Goal: Information Seeking & Learning: Learn about a topic

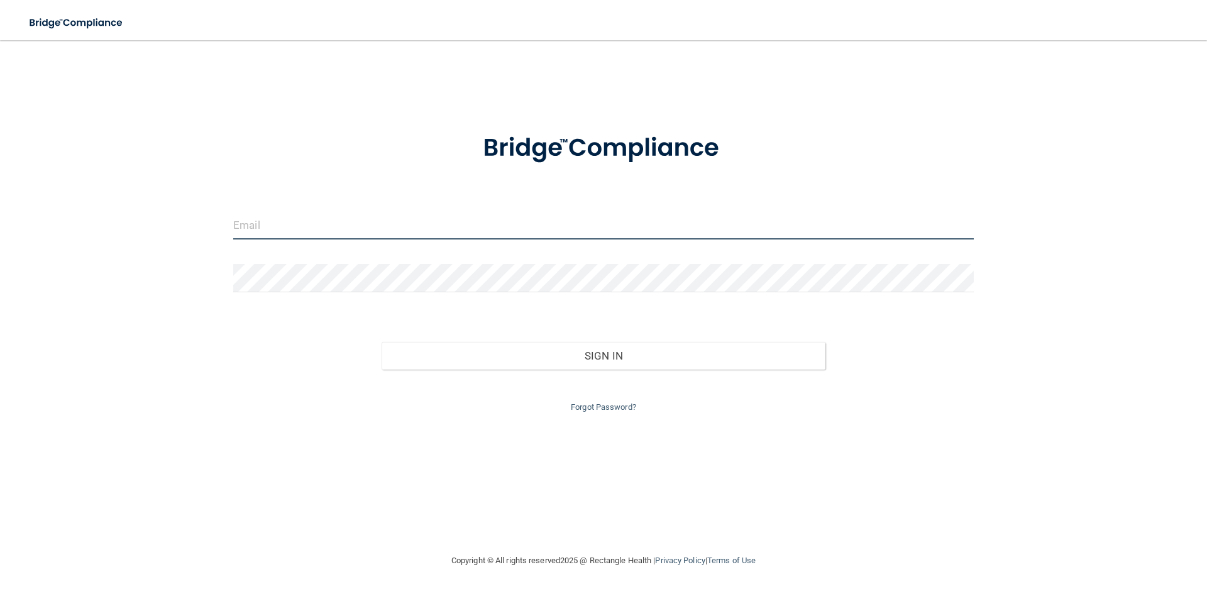
click at [306, 233] on input "email" at bounding box center [603, 225] width 741 height 28
type input "[EMAIL_ADDRESS][DOMAIN_NAME]"
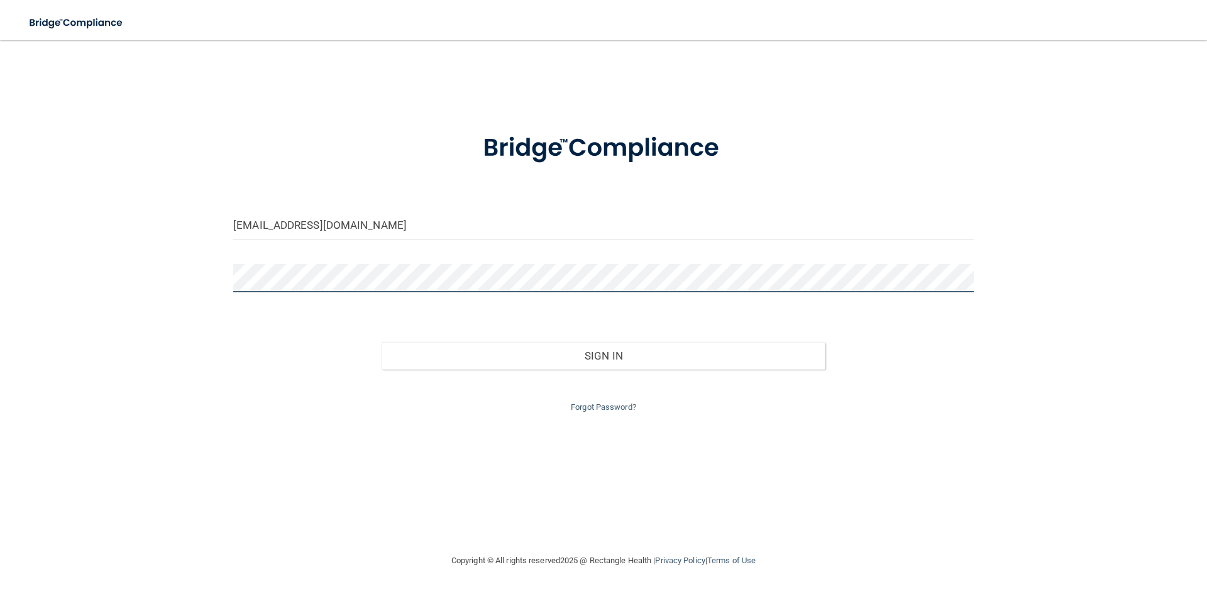
click at [382, 342] on button "Sign In" at bounding box center [604, 356] width 445 height 28
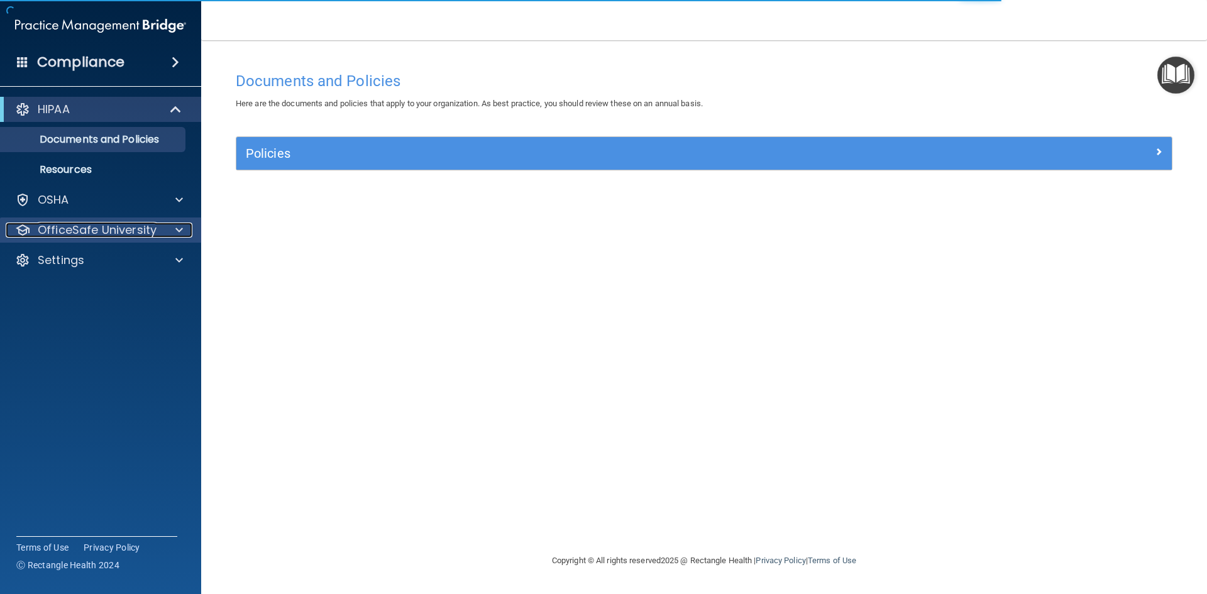
click at [175, 231] on span at bounding box center [179, 230] width 8 height 15
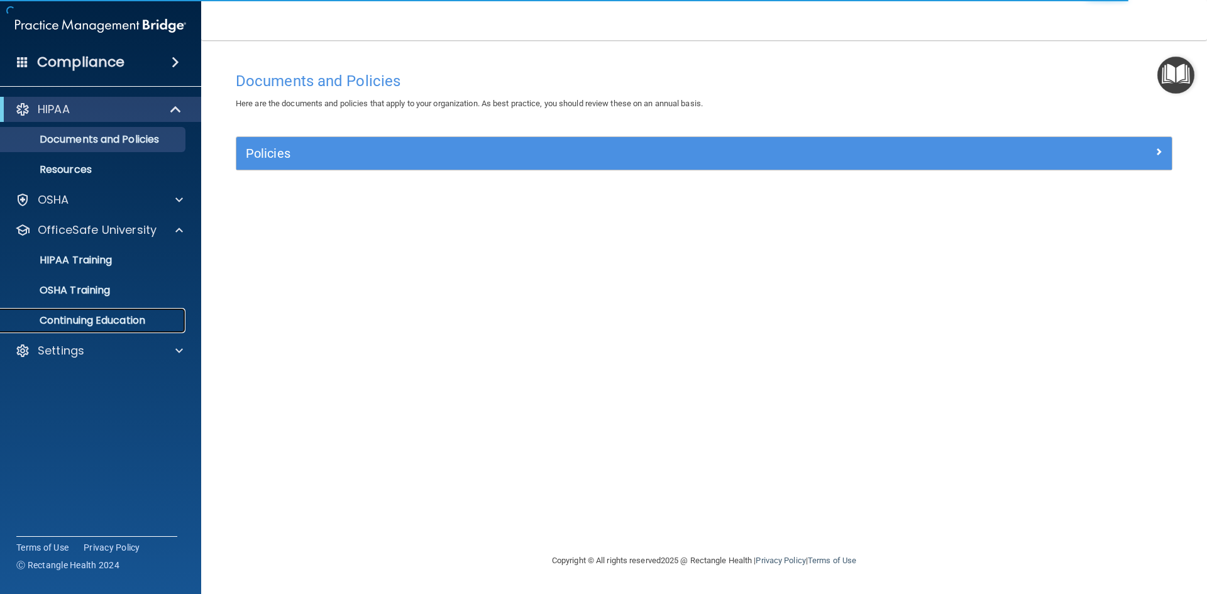
click at [115, 320] on p "Continuing Education" at bounding box center [94, 320] width 172 height 13
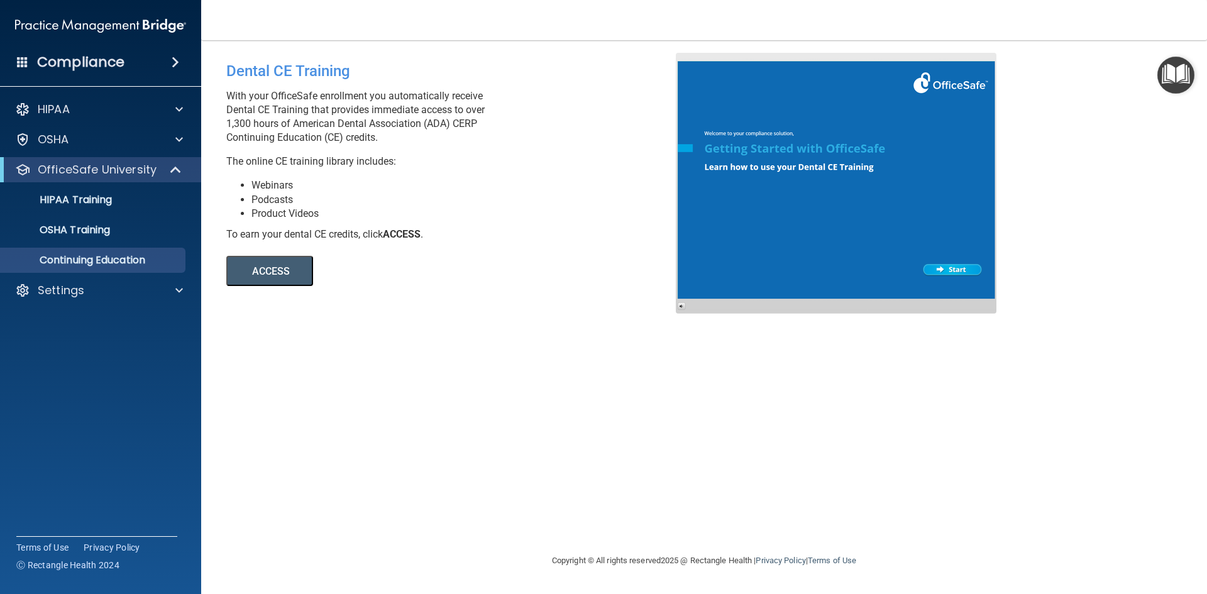
click at [256, 272] on button "ACCESS" at bounding box center [269, 271] width 87 height 30
click at [60, 289] on p "Settings" at bounding box center [61, 290] width 47 height 15
click at [61, 353] on p "Sign Out" at bounding box center [94, 351] width 172 height 13
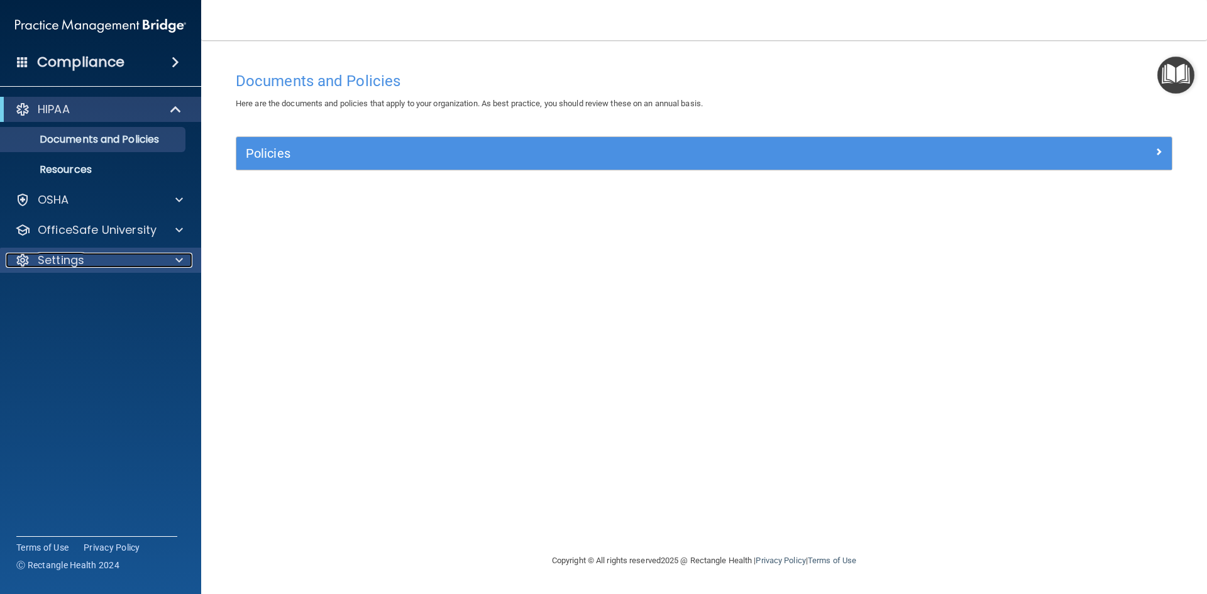
click at [179, 259] on span at bounding box center [179, 260] width 8 height 15
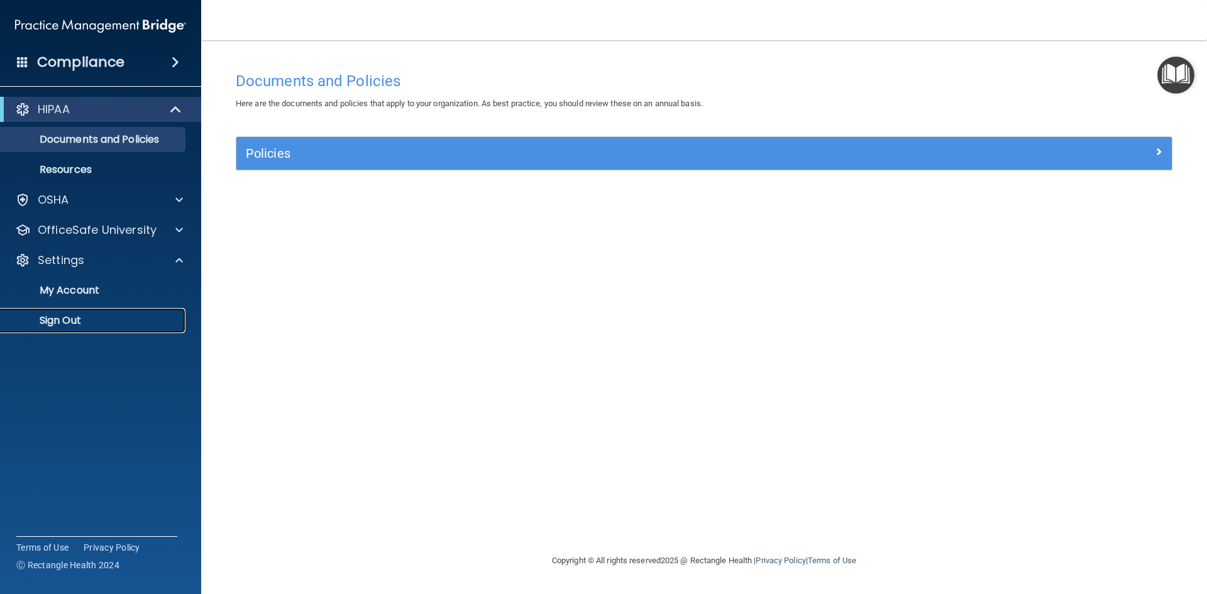
click at [68, 318] on p "Sign Out" at bounding box center [94, 320] width 172 height 13
